Goal: Task Accomplishment & Management: Use online tool/utility

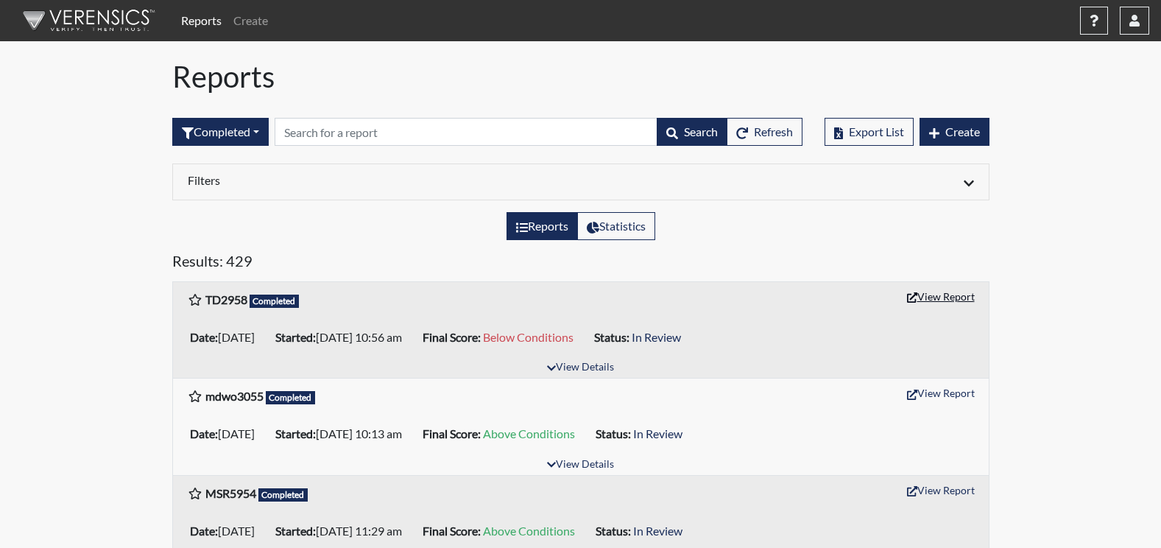
click at [939, 301] on button "View Report" at bounding box center [941, 296] width 81 height 23
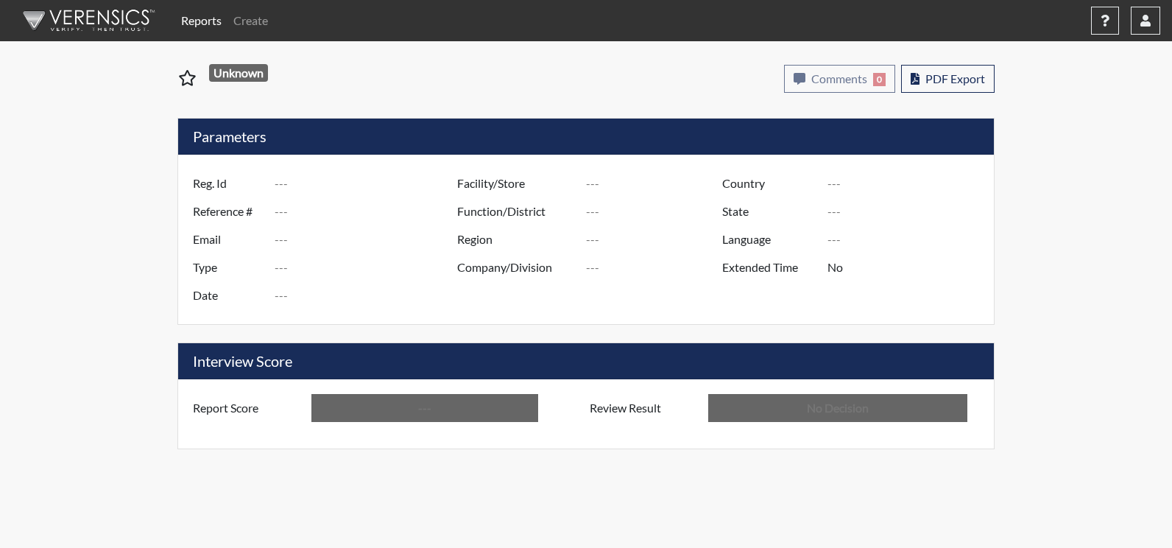
type input "TD2958"
type input "51432"
type input "---"
type input "Corrections Pre-Employment"
type input "Sep 23, 2025"
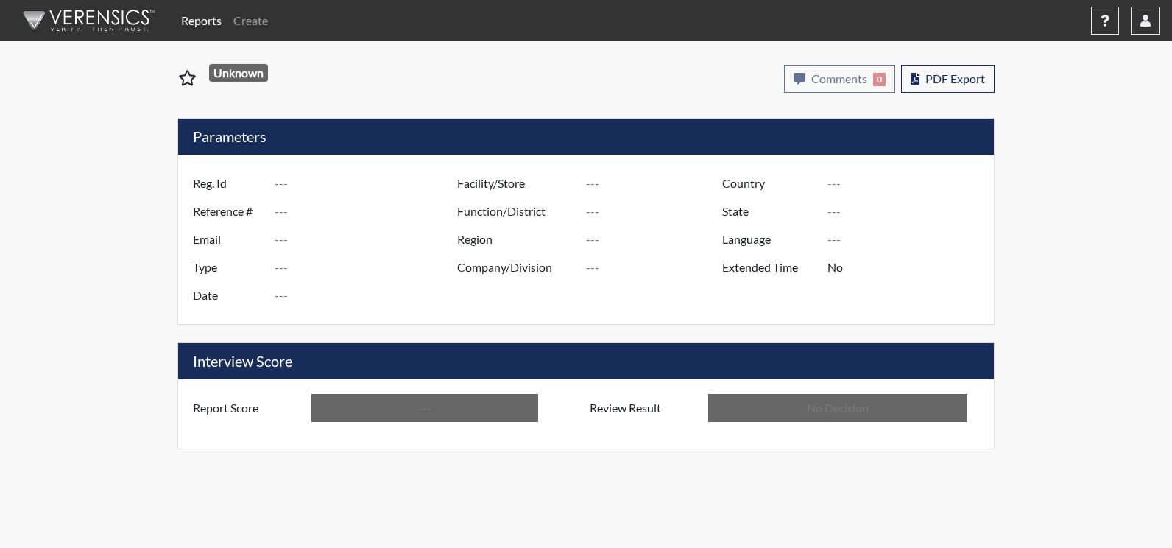
type input "[PERSON_NAME]"
type input "[GEOGRAPHIC_DATA]"
type input "[US_STATE]"
type input "English"
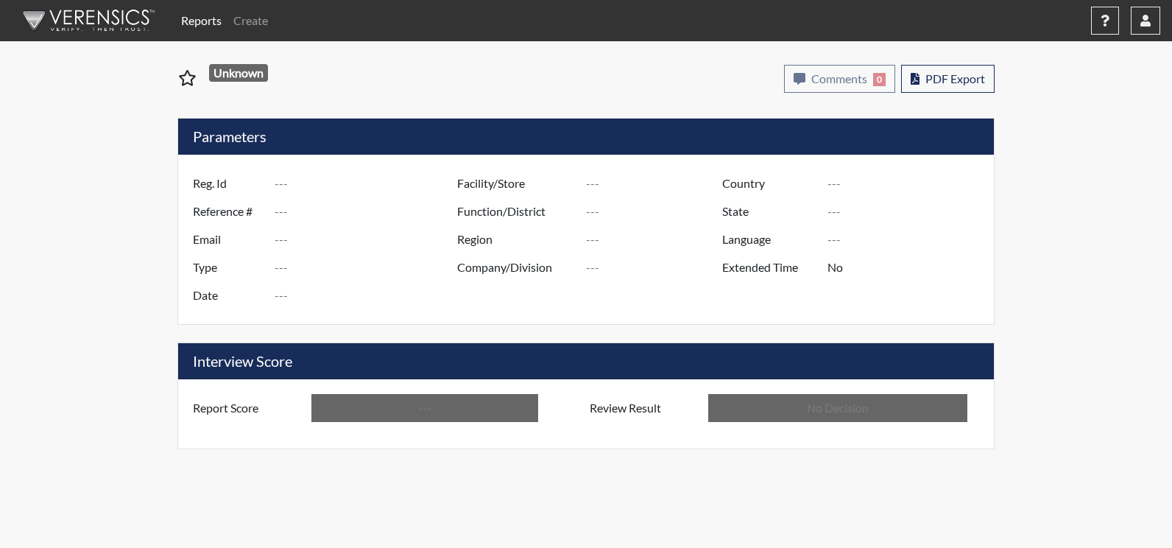
type input "Below Conditions"
type input "In Review"
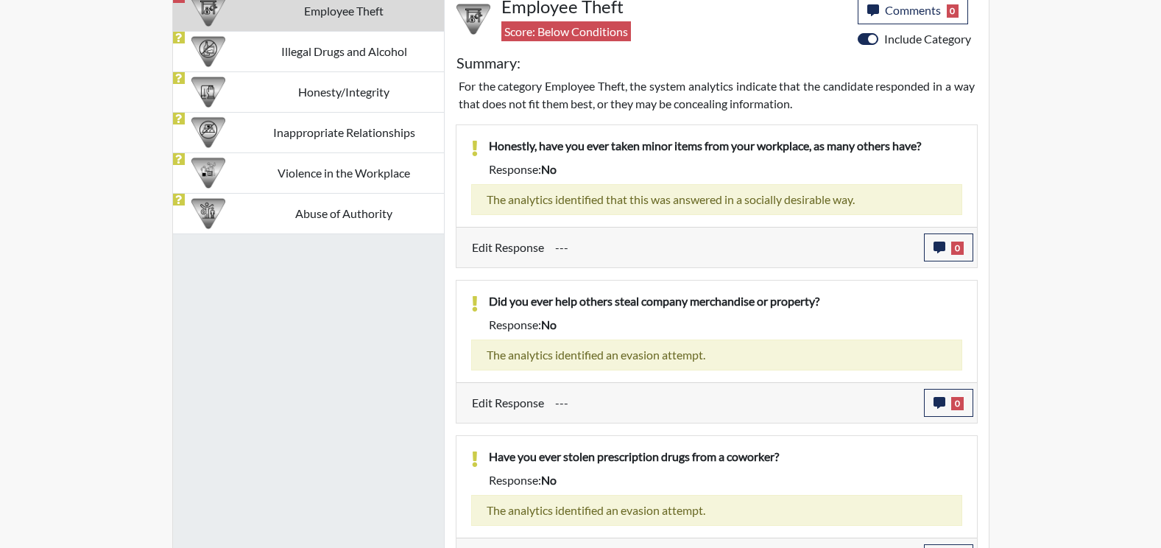
scroll to position [736, 0]
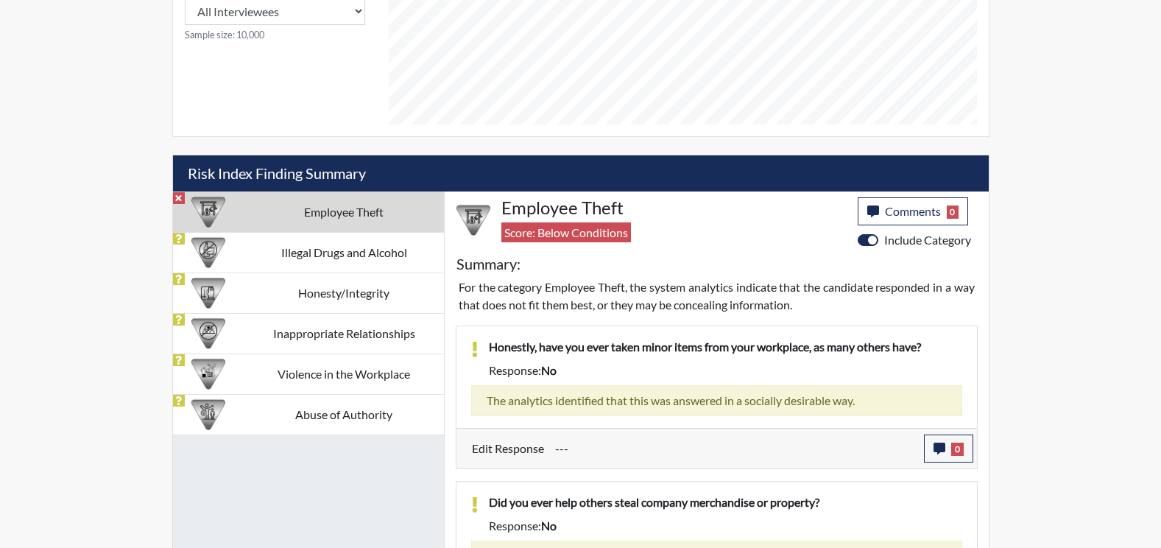
click at [372, 219] on td "Employee Theft" at bounding box center [344, 211] width 200 height 40
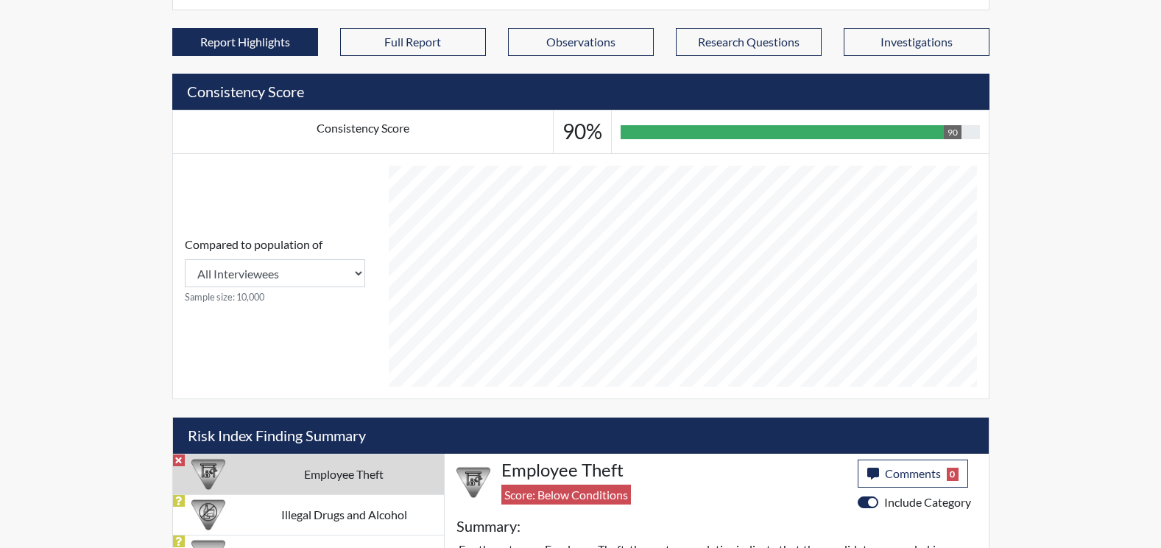
scroll to position [478, 0]
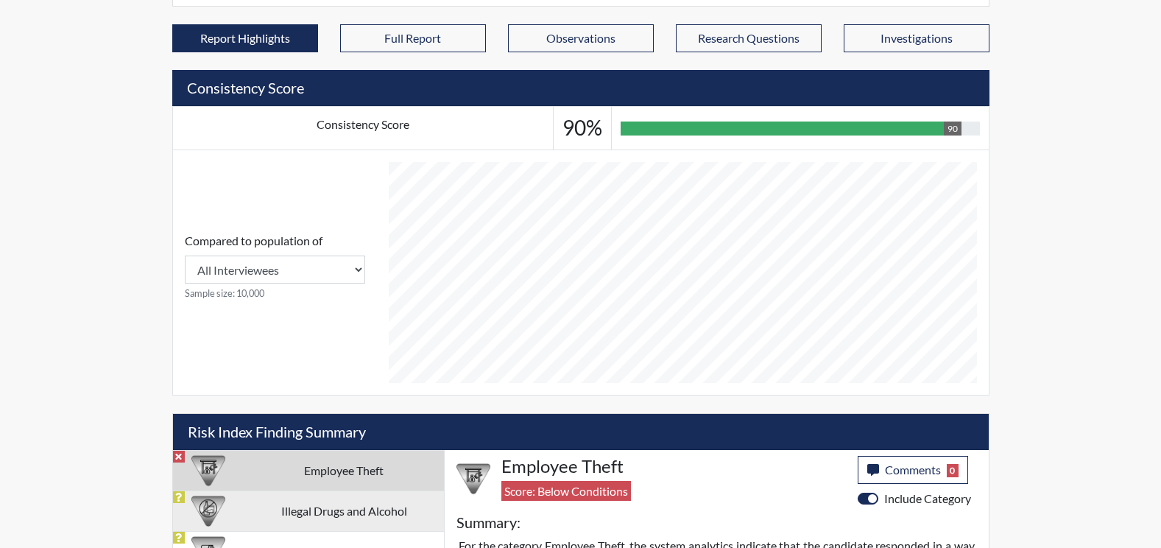
click at [347, 523] on td "Illegal Drugs and Alcohol" at bounding box center [344, 510] width 200 height 40
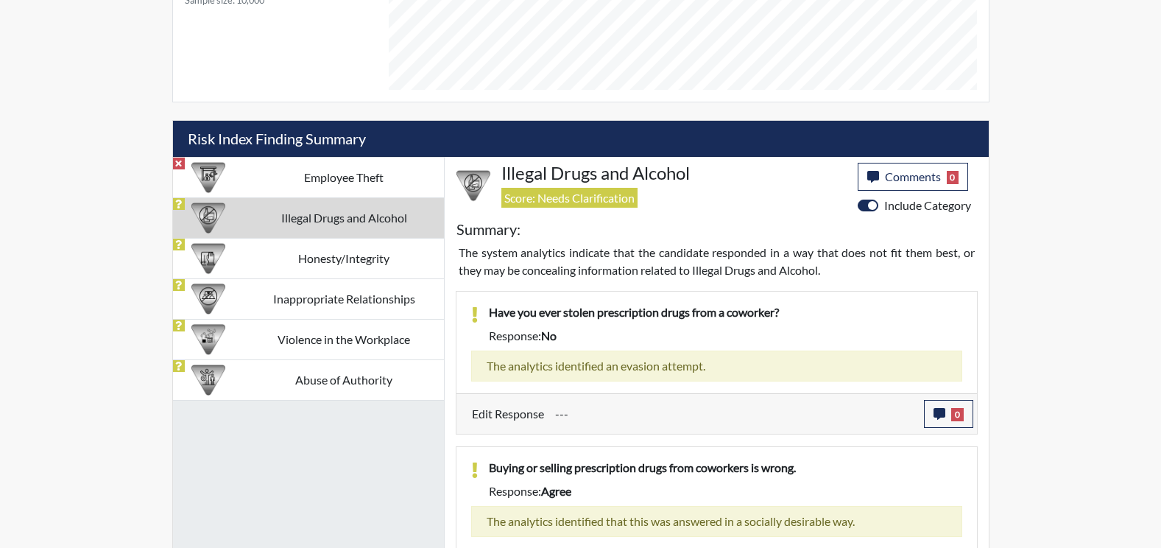
scroll to position [814, 0]
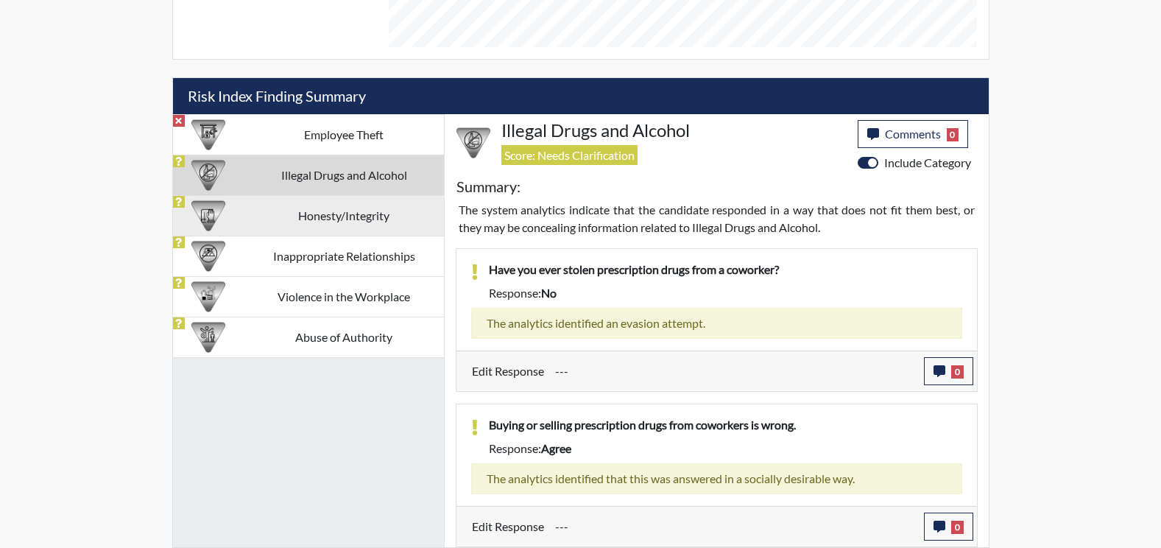
click at [331, 222] on td "Honesty/Integrity" at bounding box center [344, 215] width 200 height 40
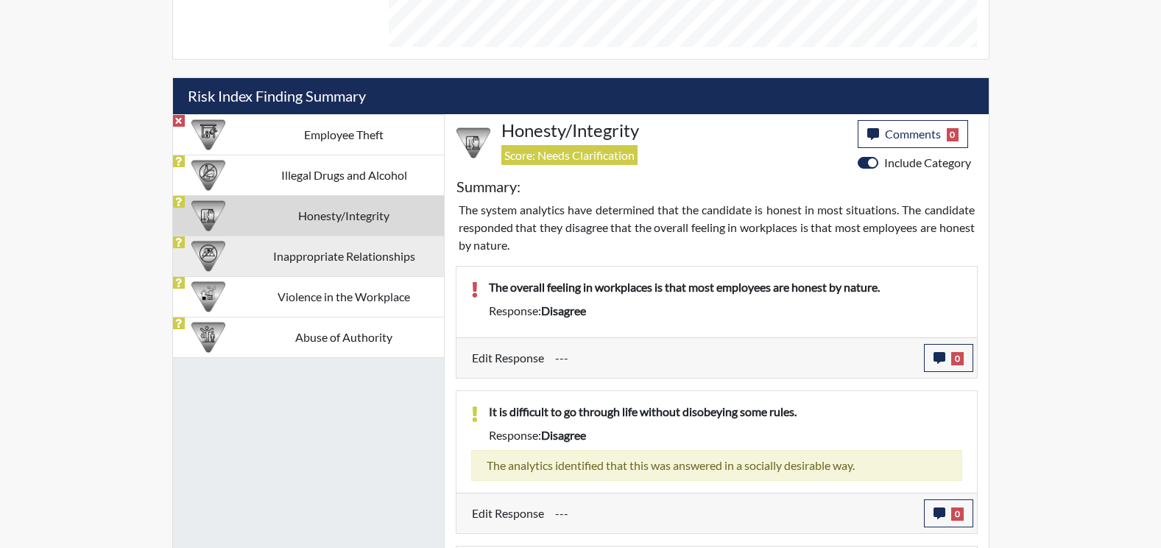
click at [356, 275] on td "Inappropriate Relationships" at bounding box center [344, 256] width 200 height 40
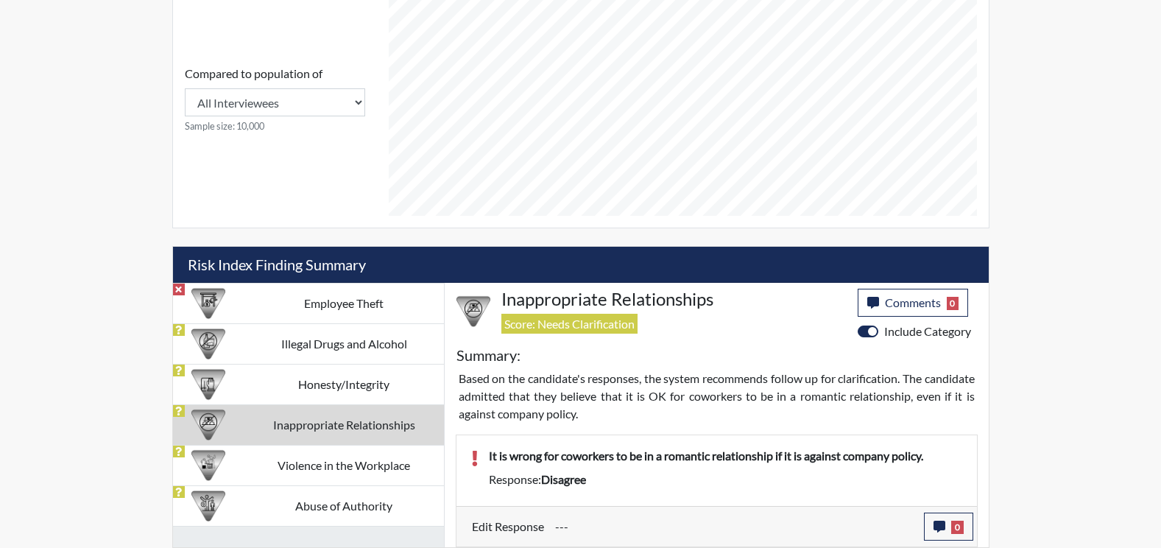
scroll to position [645, 0]
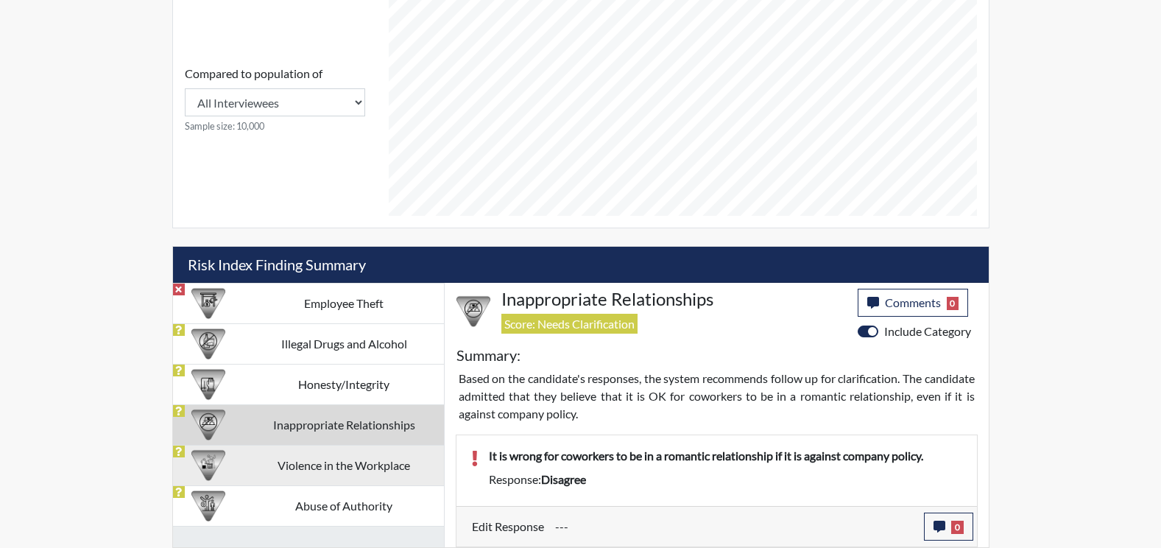
click at [343, 462] on td "Violence in the Workplace" at bounding box center [344, 465] width 200 height 40
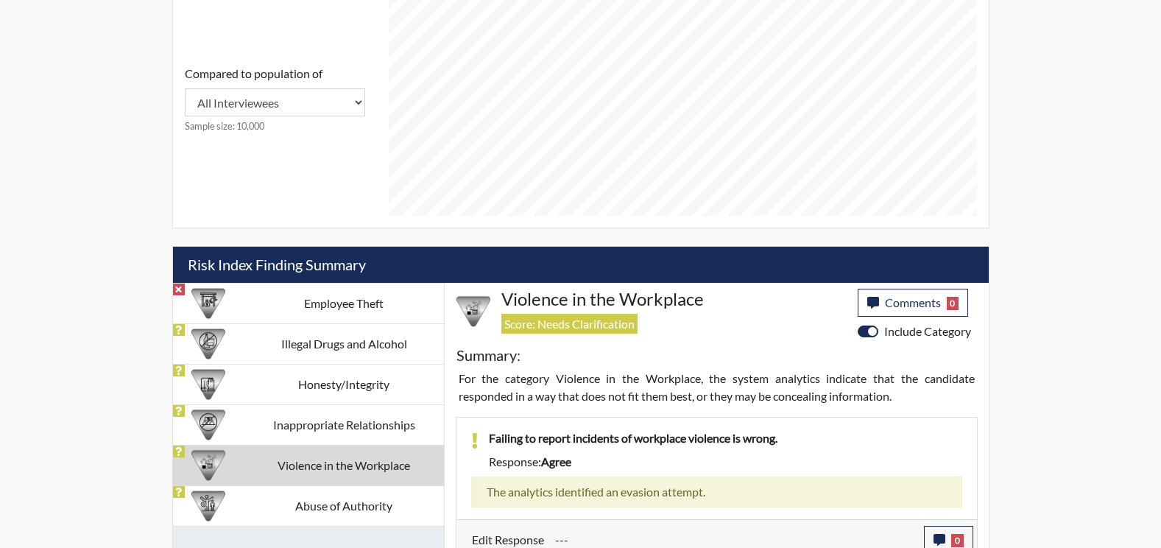
scroll to position [814, 0]
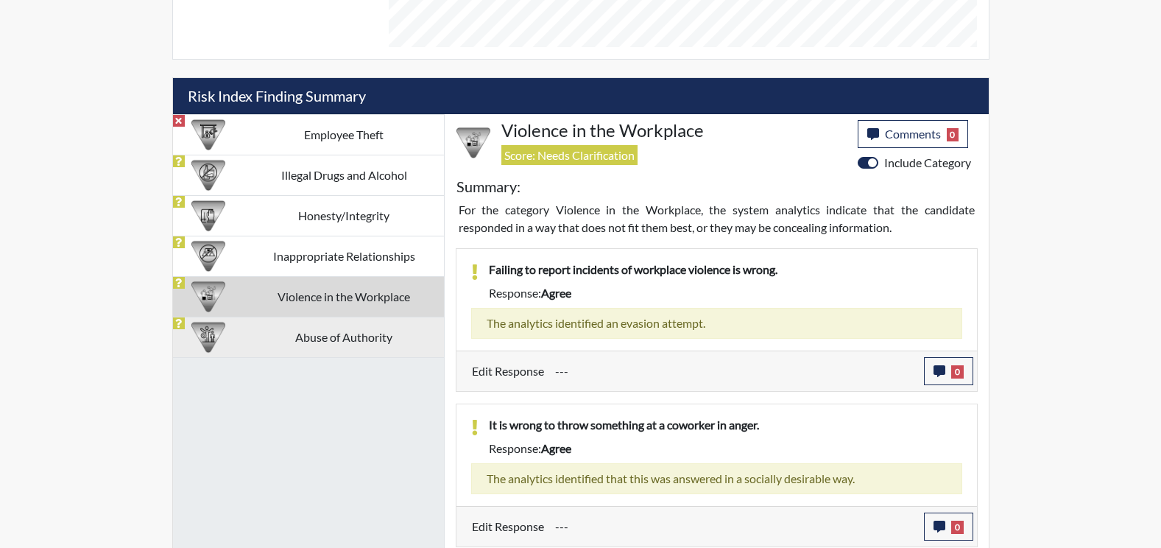
click at [365, 339] on td "Abuse of Authority" at bounding box center [344, 337] width 200 height 40
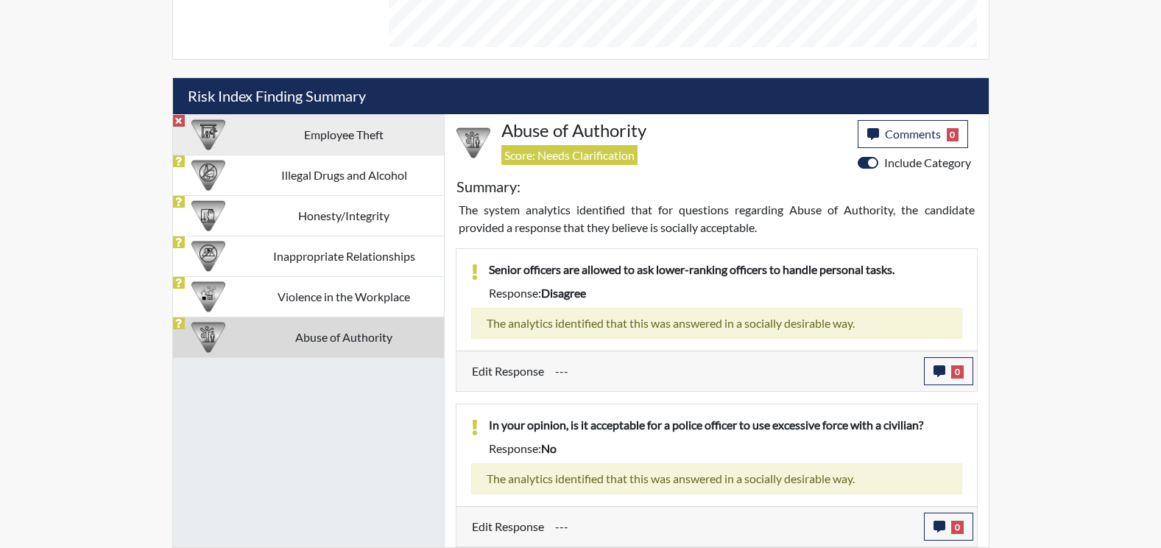
click at [295, 133] on td "Employee Theft" at bounding box center [344, 134] width 200 height 40
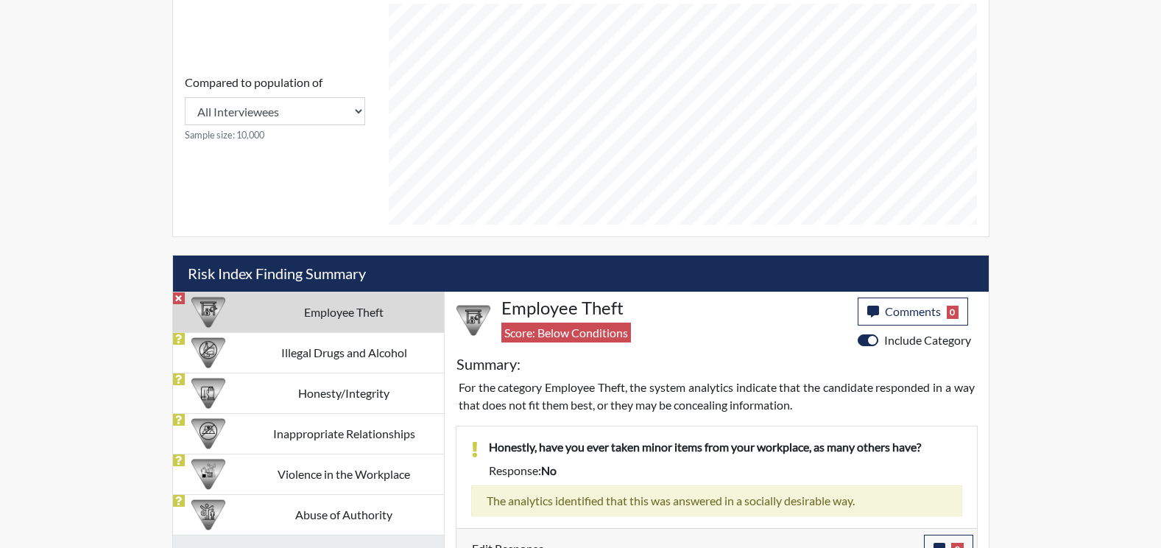
scroll to position [625, 0]
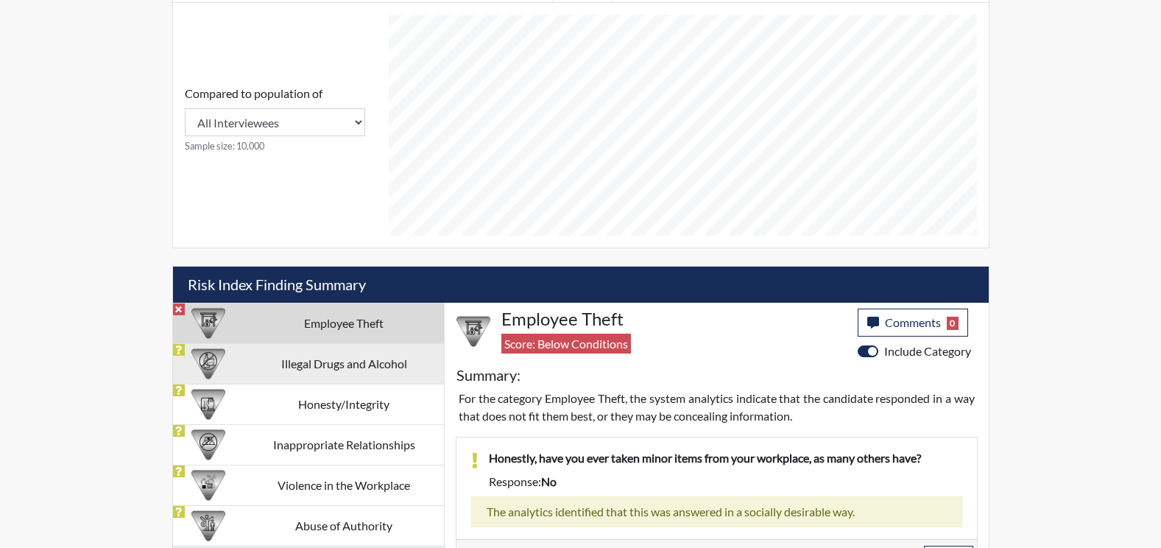
click at [284, 358] on td "Illegal Drugs and Alcohol" at bounding box center [344, 363] width 200 height 40
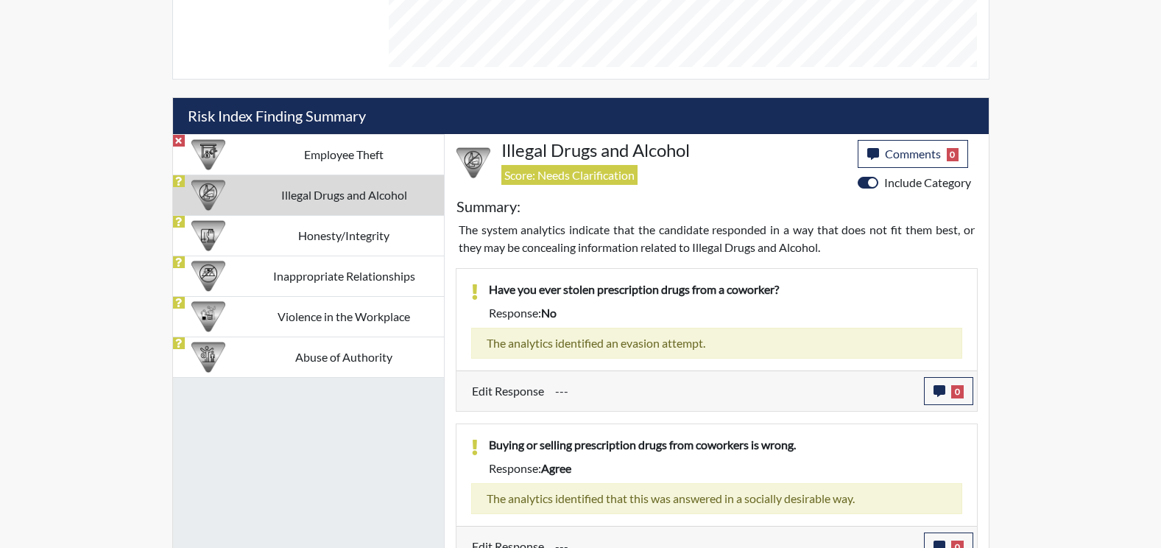
scroll to position [814, 0]
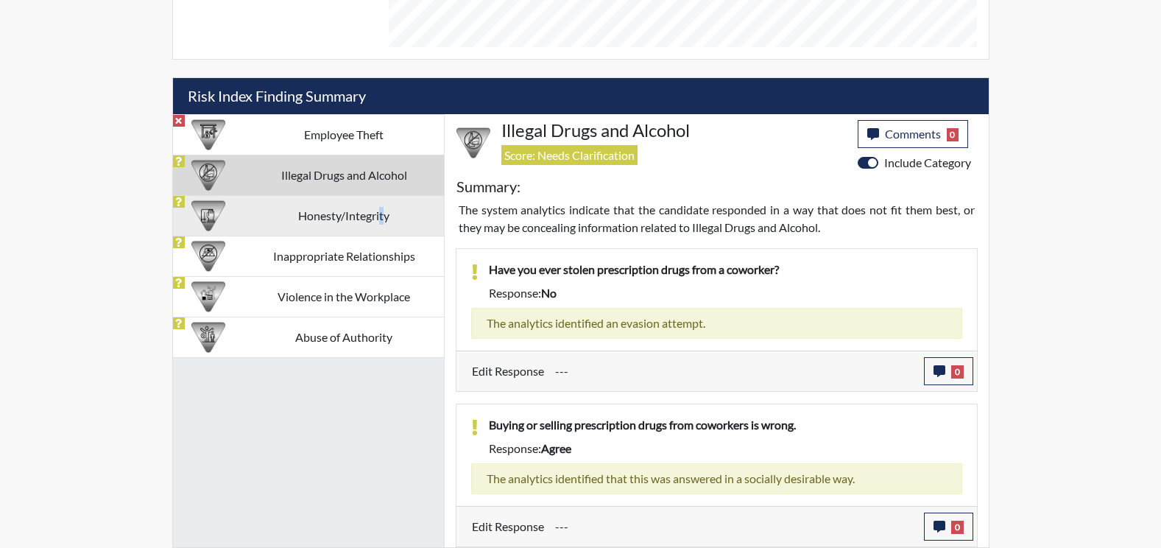
click at [381, 224] on td "Honesty/Integrity" at bounding box center [344, 215] width 200 height 40
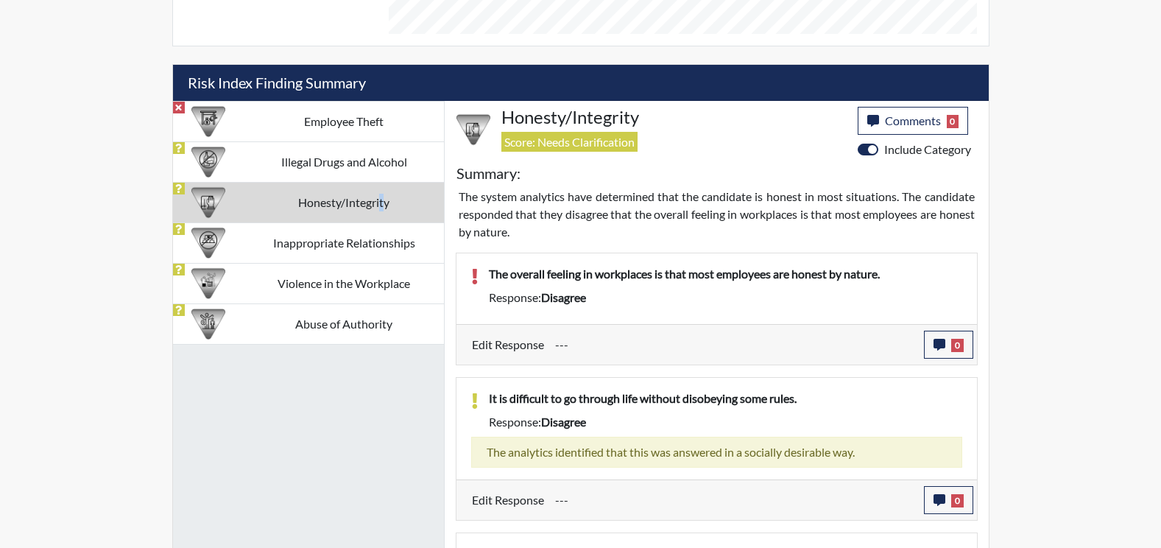
scroll to position [842, 0]
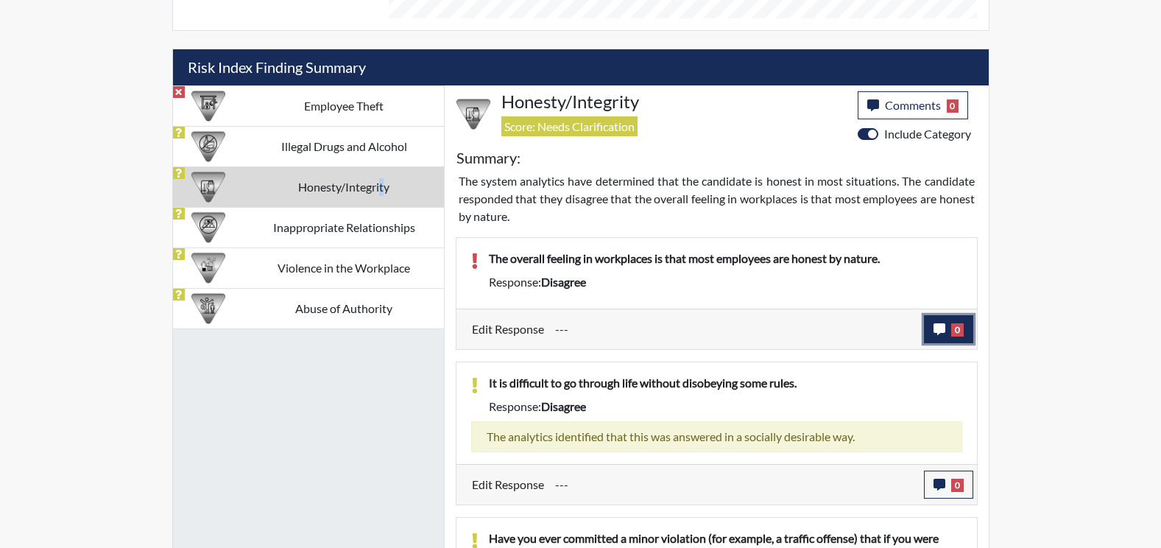
click at [941, 331] on icon "button" at bounding box center [940, 329] width 12 height 12
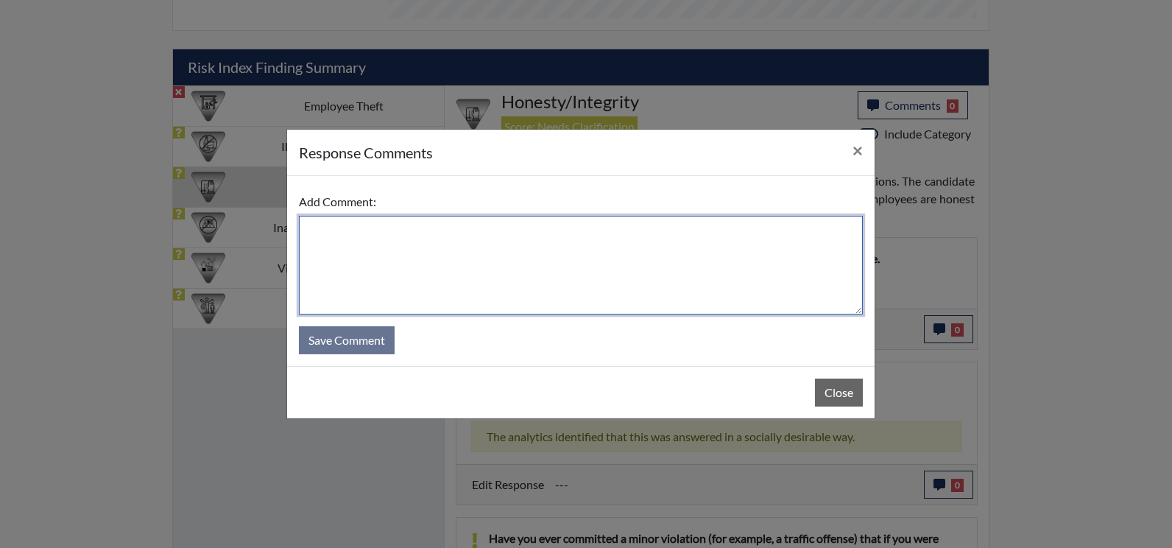
click at [351, 236] on textarea at bounding box center [581, 265] width 564 height 99
type textarea "agree"
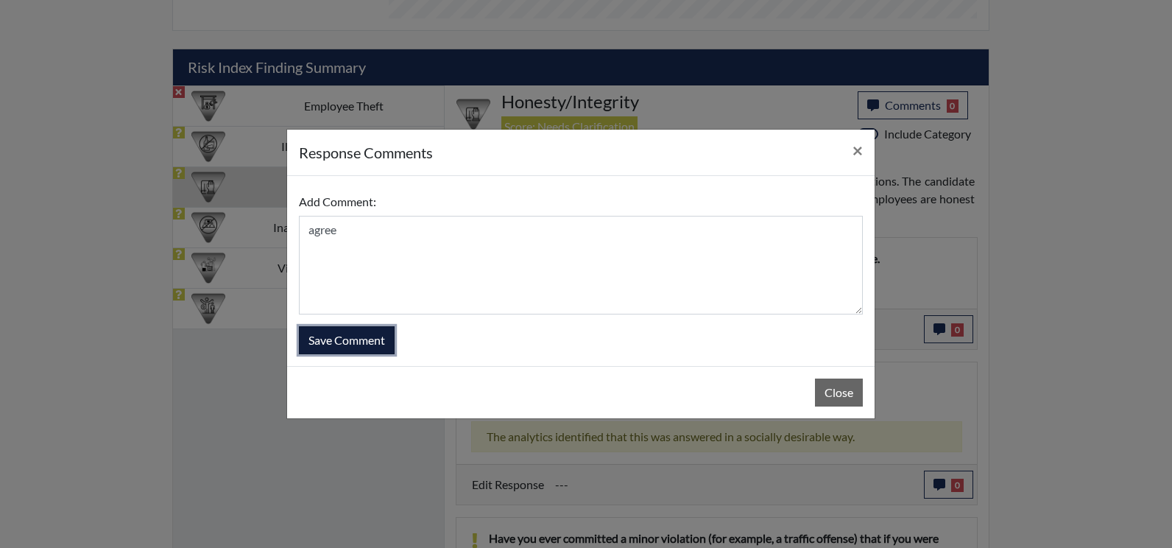
click at [357, 342] on button "Save Comment" at bounding box center [347, 340] width 96 height 28
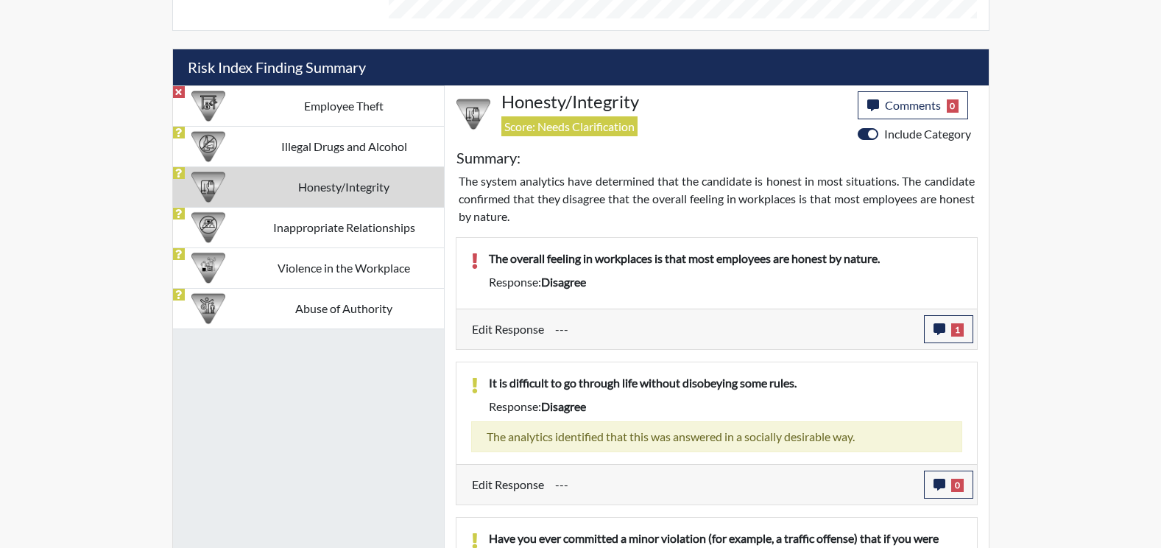
scroll to position [244, 612]
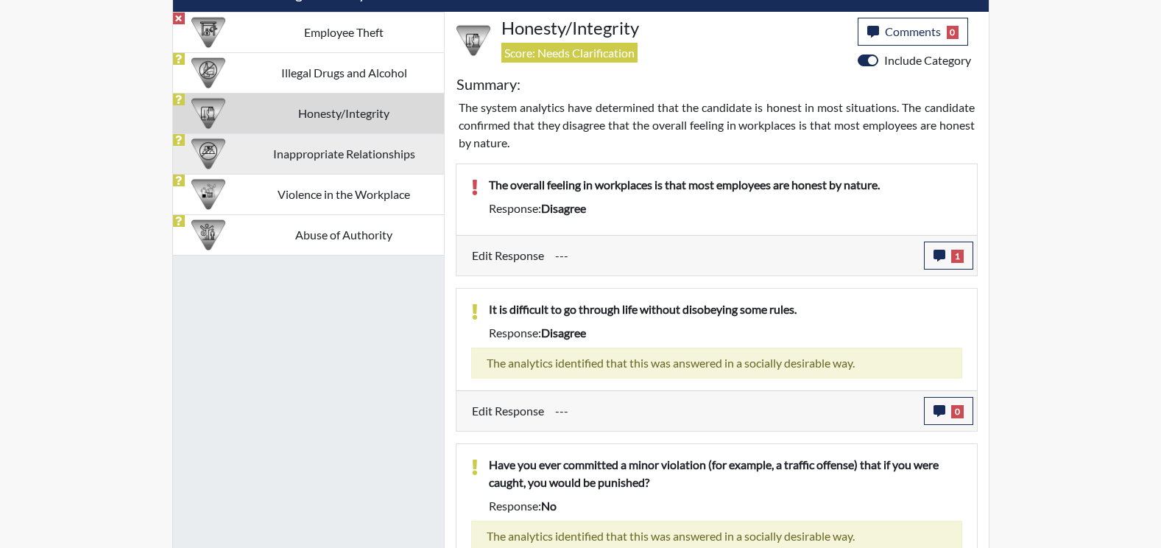
click at [354, 159] on td "Inappropriate Relationships" at bounding box center [344, 153] width 200 height 40
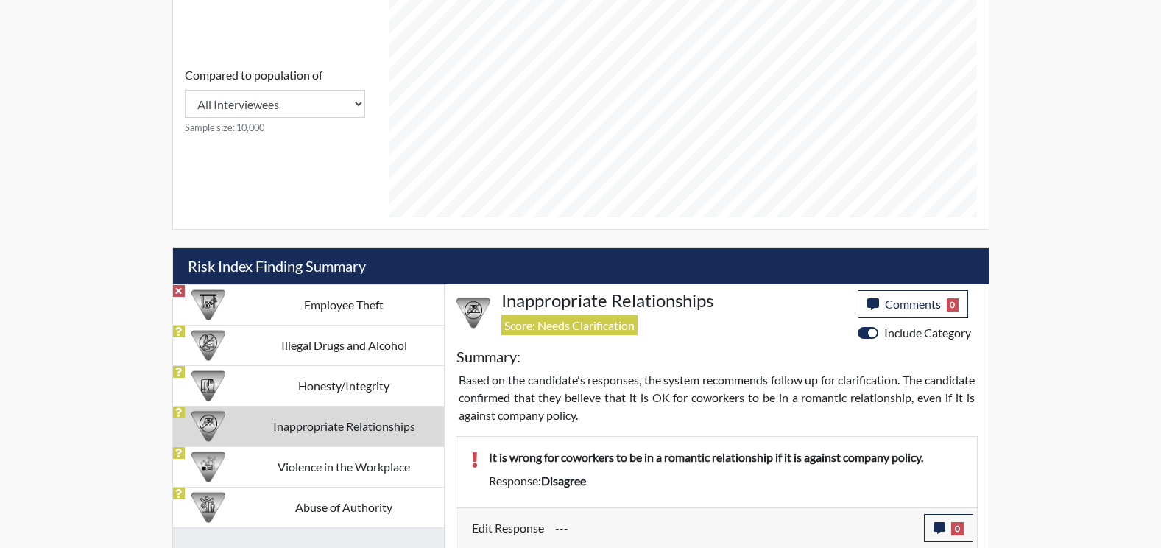
scroll to position [645, 0]
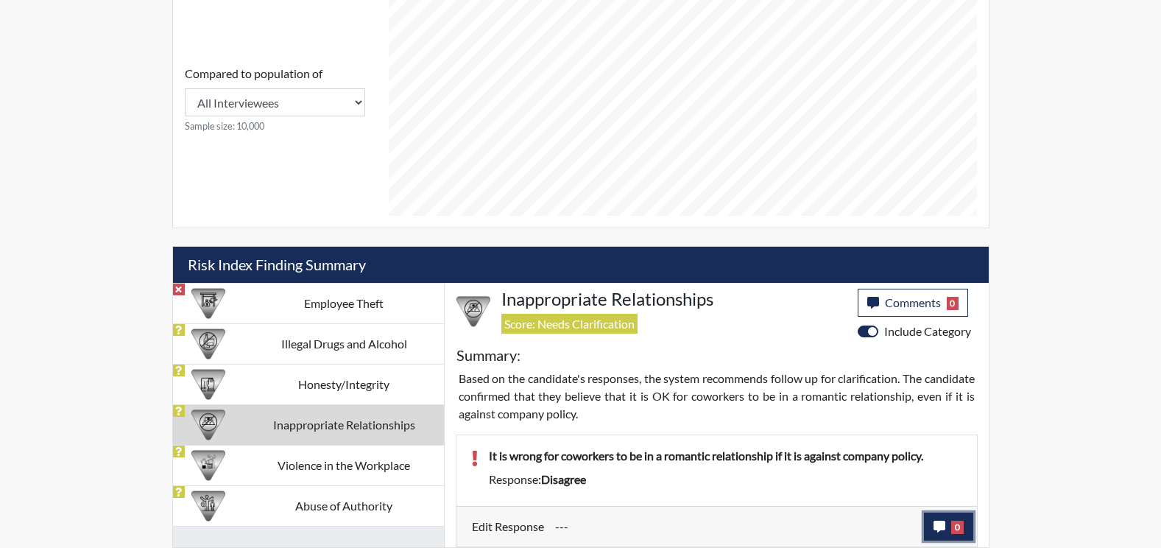
click at [942, 524] on icon "button" at bounding box center [940, 527] width 12 height 12
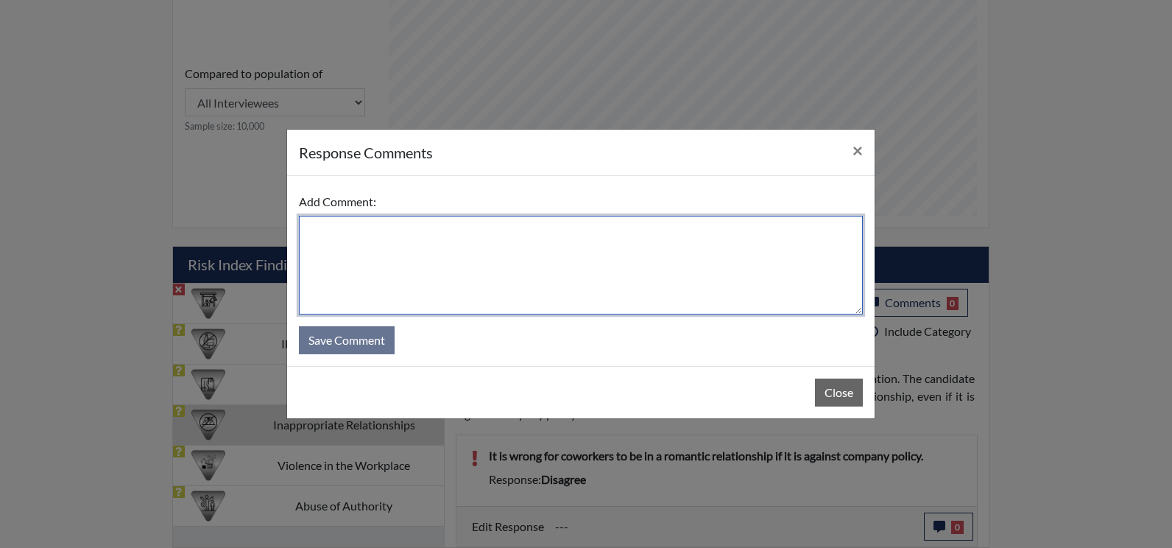
click at [351, 243] on textarea at bounding box center [581, 265] width 564 height 99
type textarea "agree"
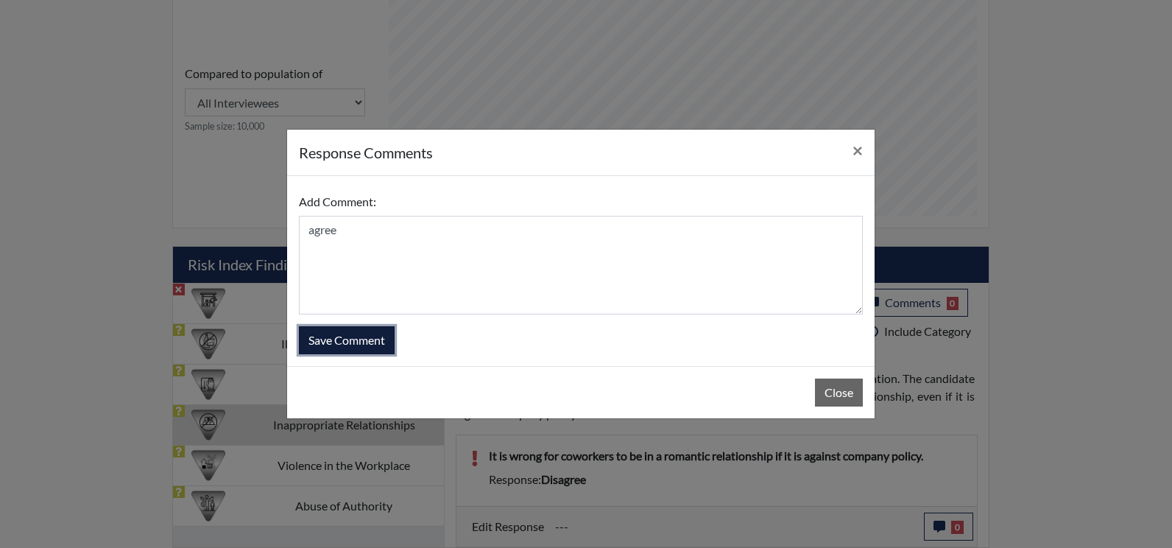
click at [355, 342] on button "Save Comment" at bounding box center [347, 340] width 96 height 28
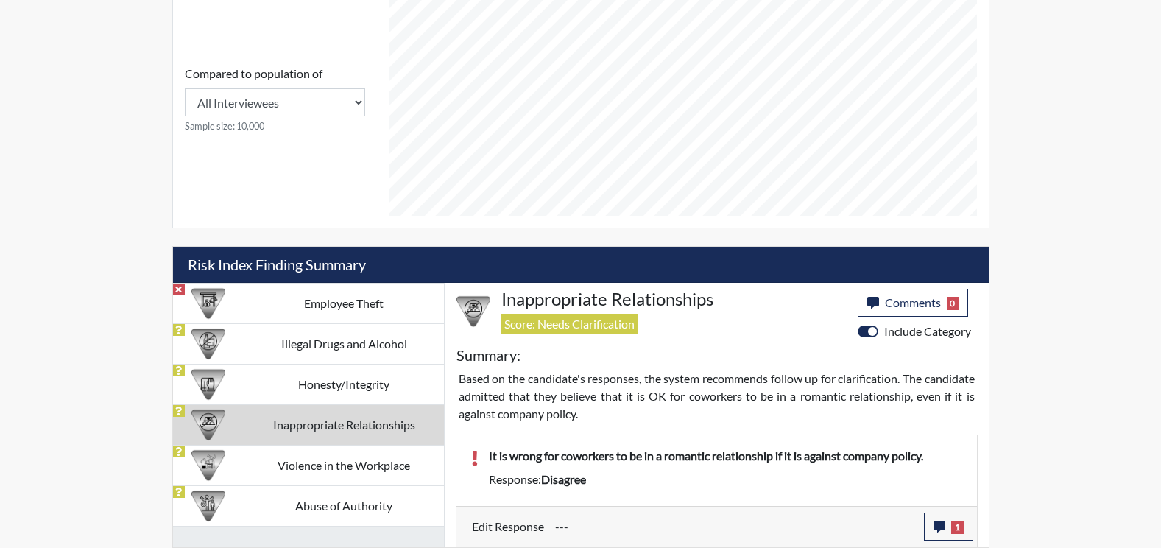
scroll to position [244, 612]
click at [365, 423] on td "Inappropriate Relationships" at bounding box center [344, 424] width 200 height 40
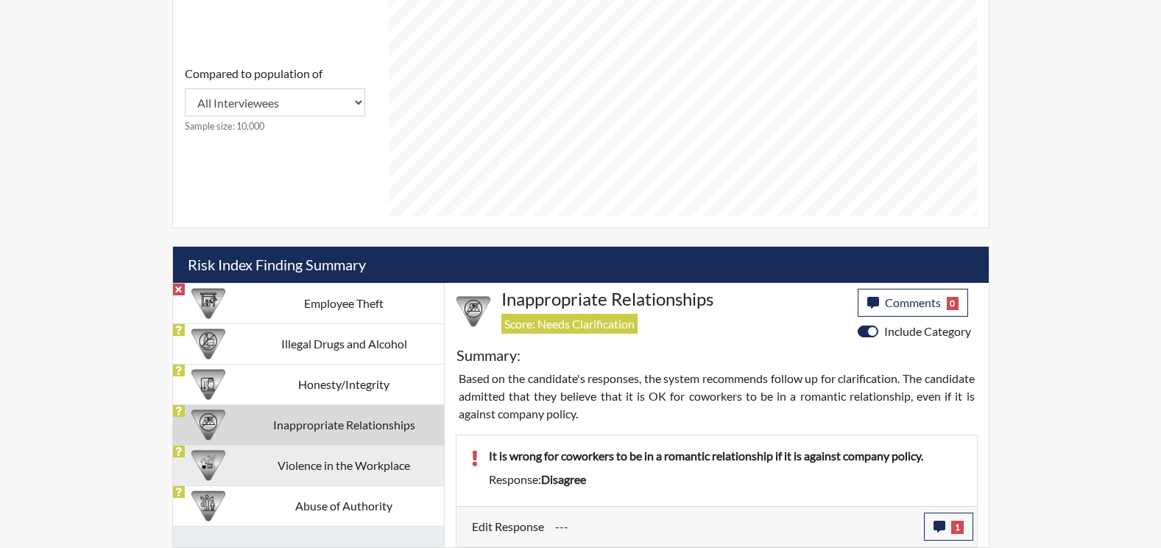
click at [353, 466] on td "Violence in the Workplace" at bounding box center [344, 465] width 200 height 40
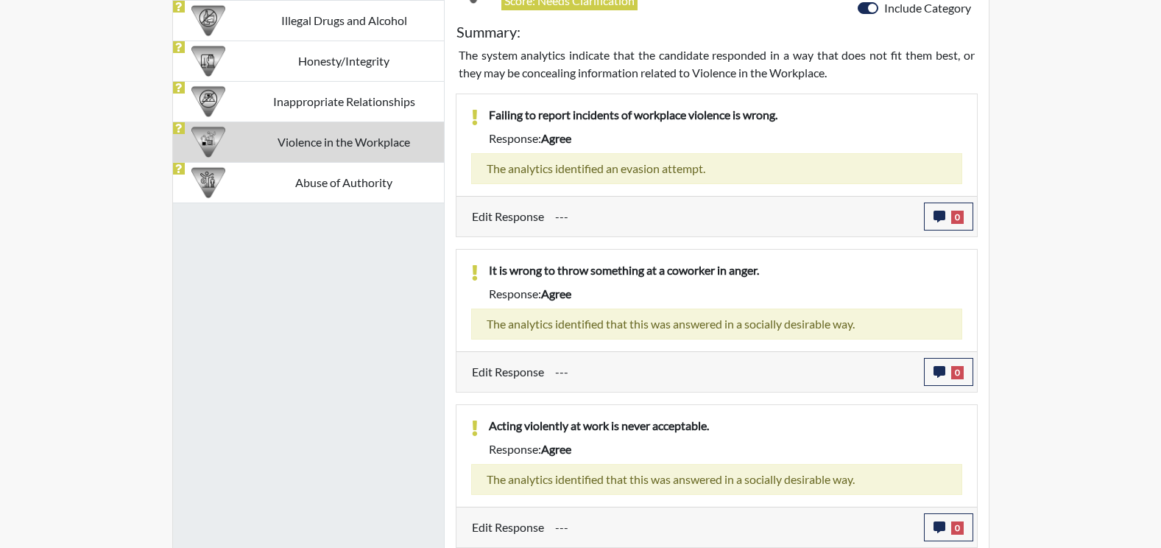
scroll to position [969, 0]
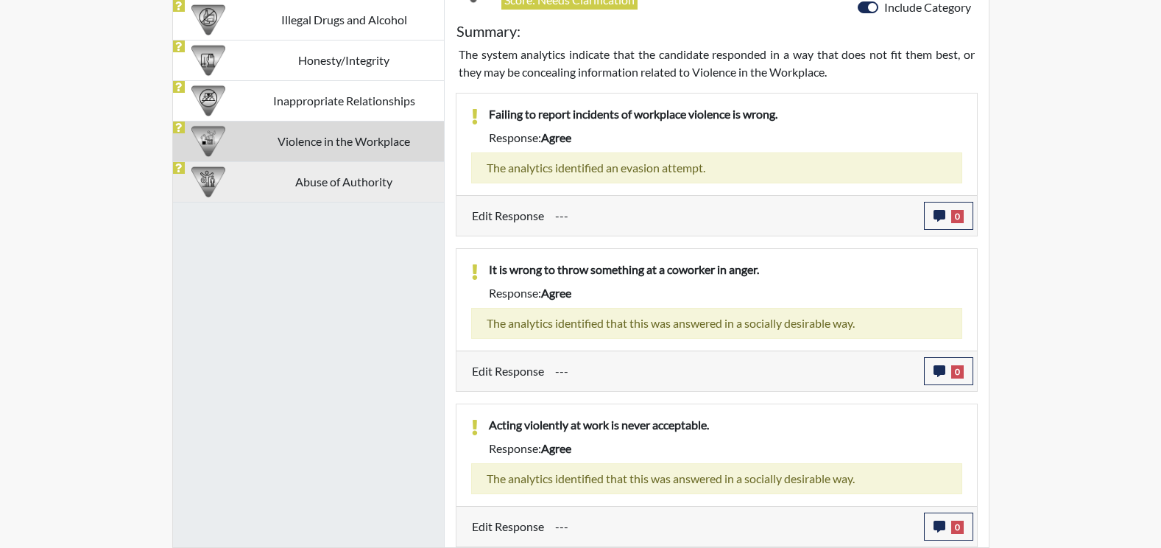
click at [395, 180] on td "Abuse of Authority" at bounding box center [344, 181] width 200 height 40
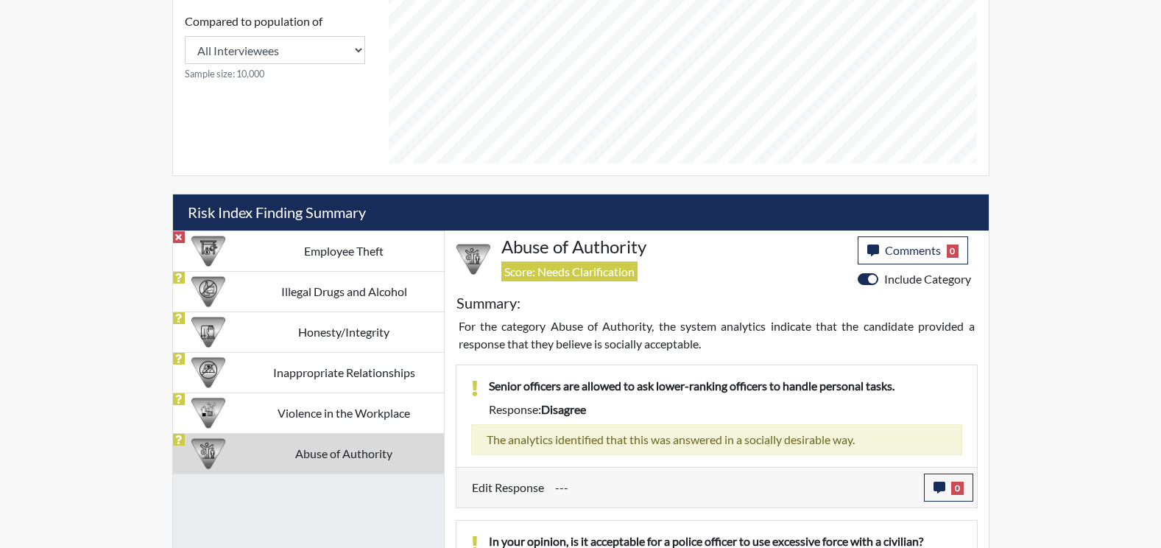
scroll to position [519, 0]
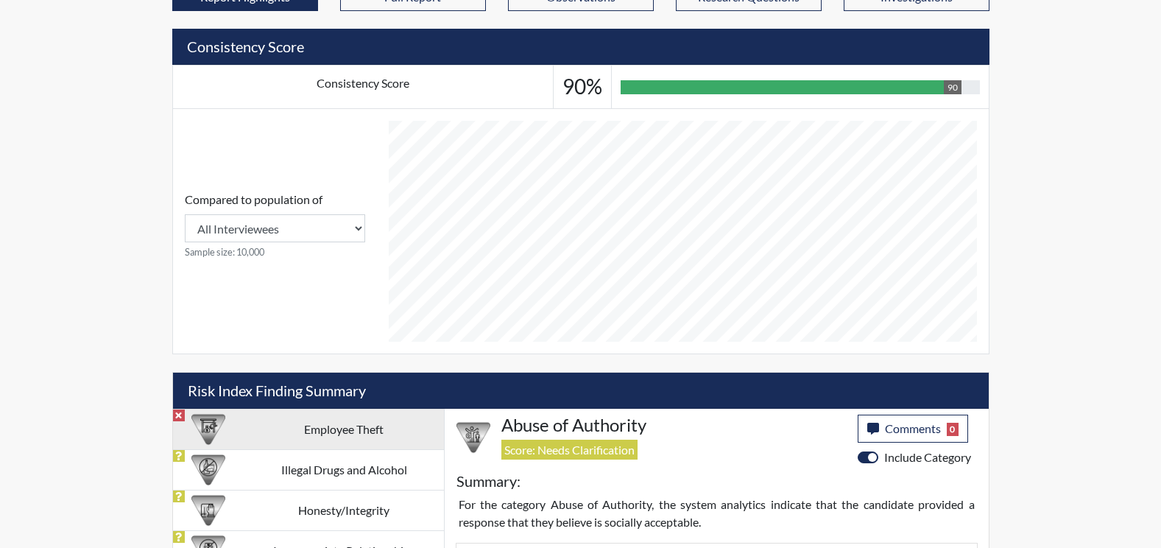
click at [375, 418] on td "Employee Theft" at bounding box center [344, 429] width 200 height 40
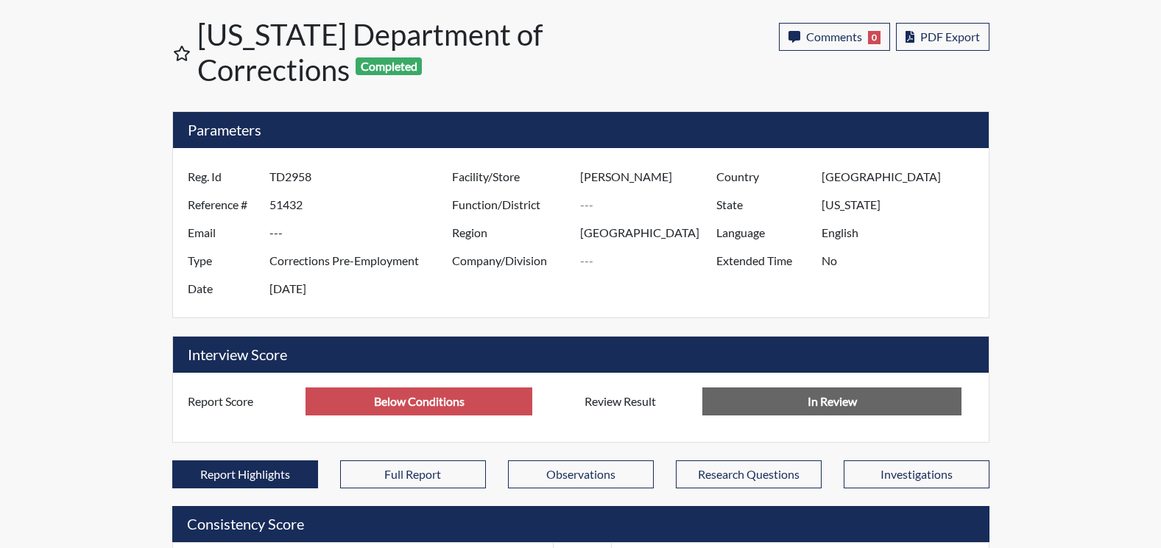
scroll to position [36, 0]
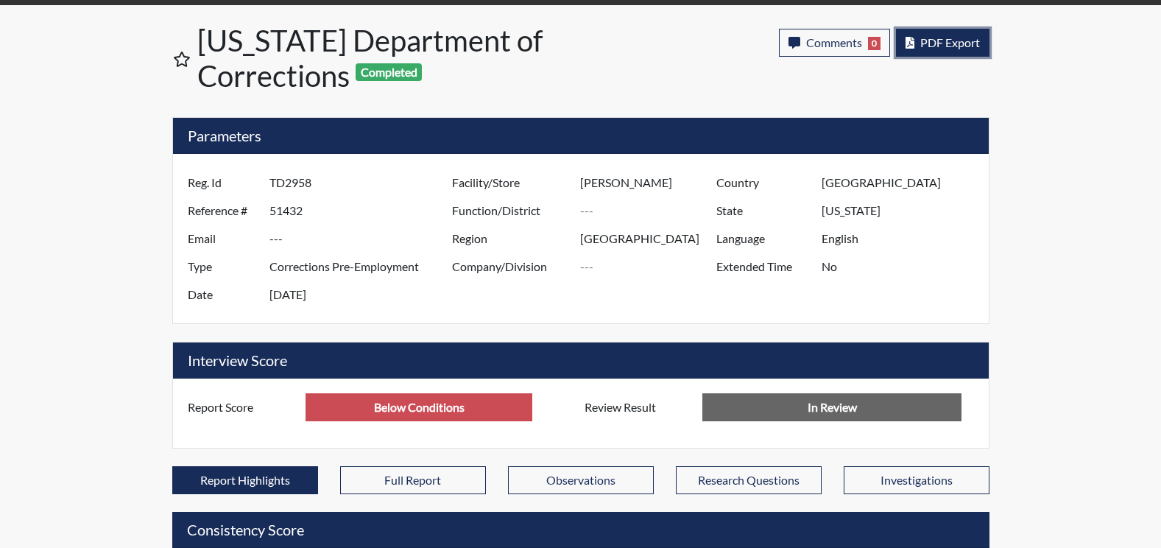
click at [957, 43] on span "PDF Export" at bounding box center [950, 42] width 60 height 14
